Goal: Subscribe to service/newsletter

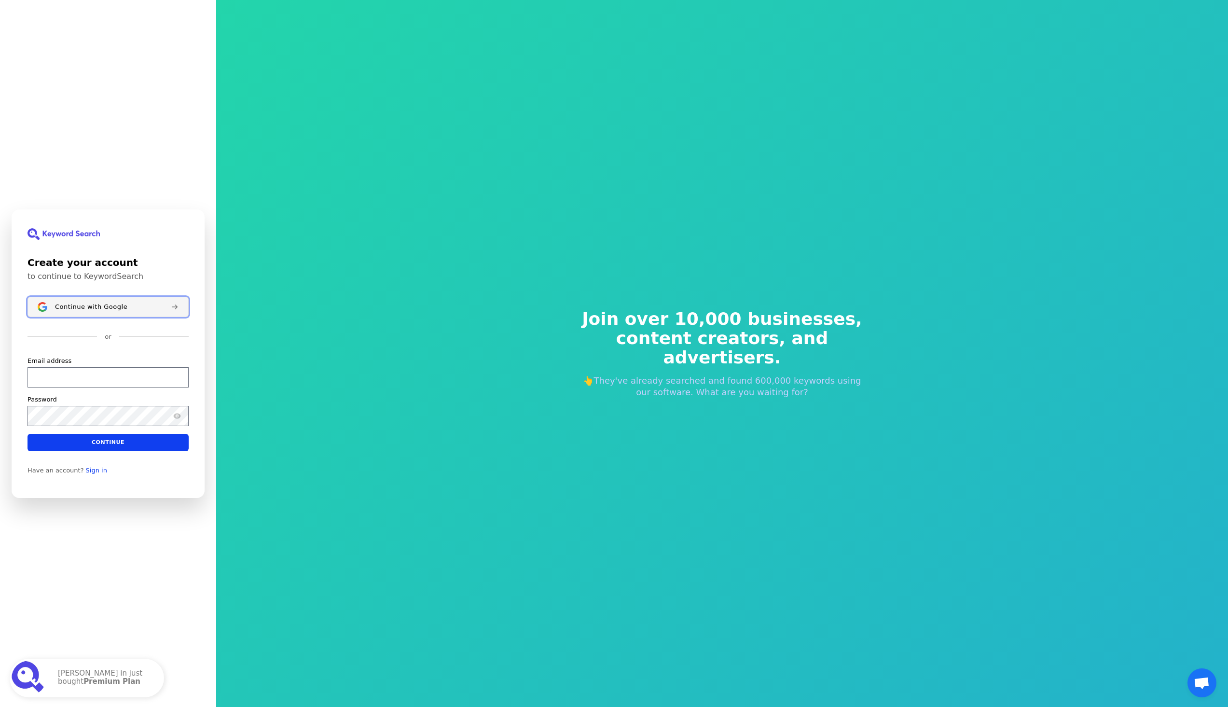
click at [106, 306] on span "Continue with Google" at bounding box center [91, 307] width 72 height 8
